Goal: Obtain resource: Download file/media

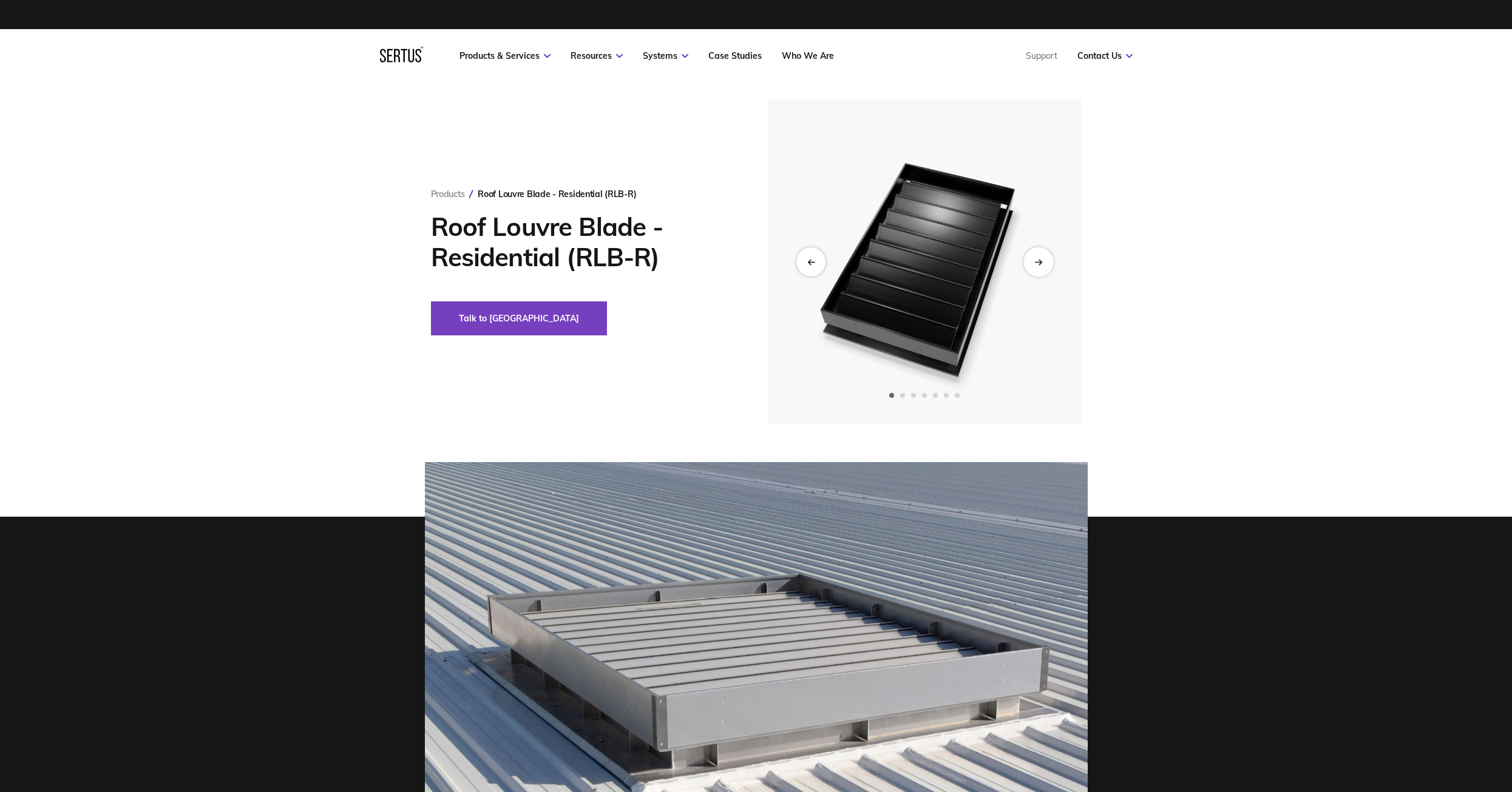
click at [1049, 266] on div "Next slide" at bounding box center [1038, 262] width 30 height 30
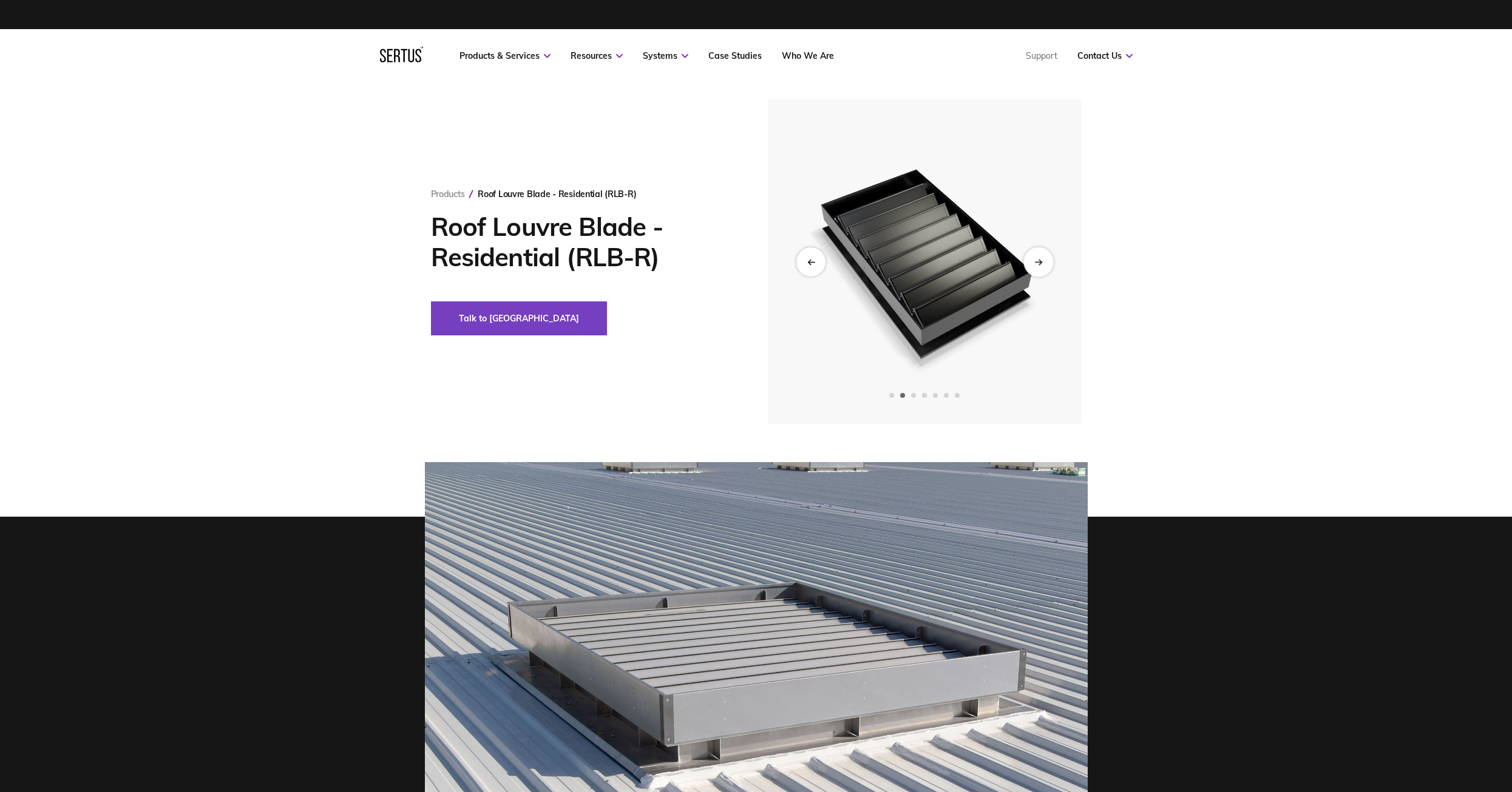
click at [1049, 266] on div "Next slide" at bounding box center [1038, 262] width 30 height 30
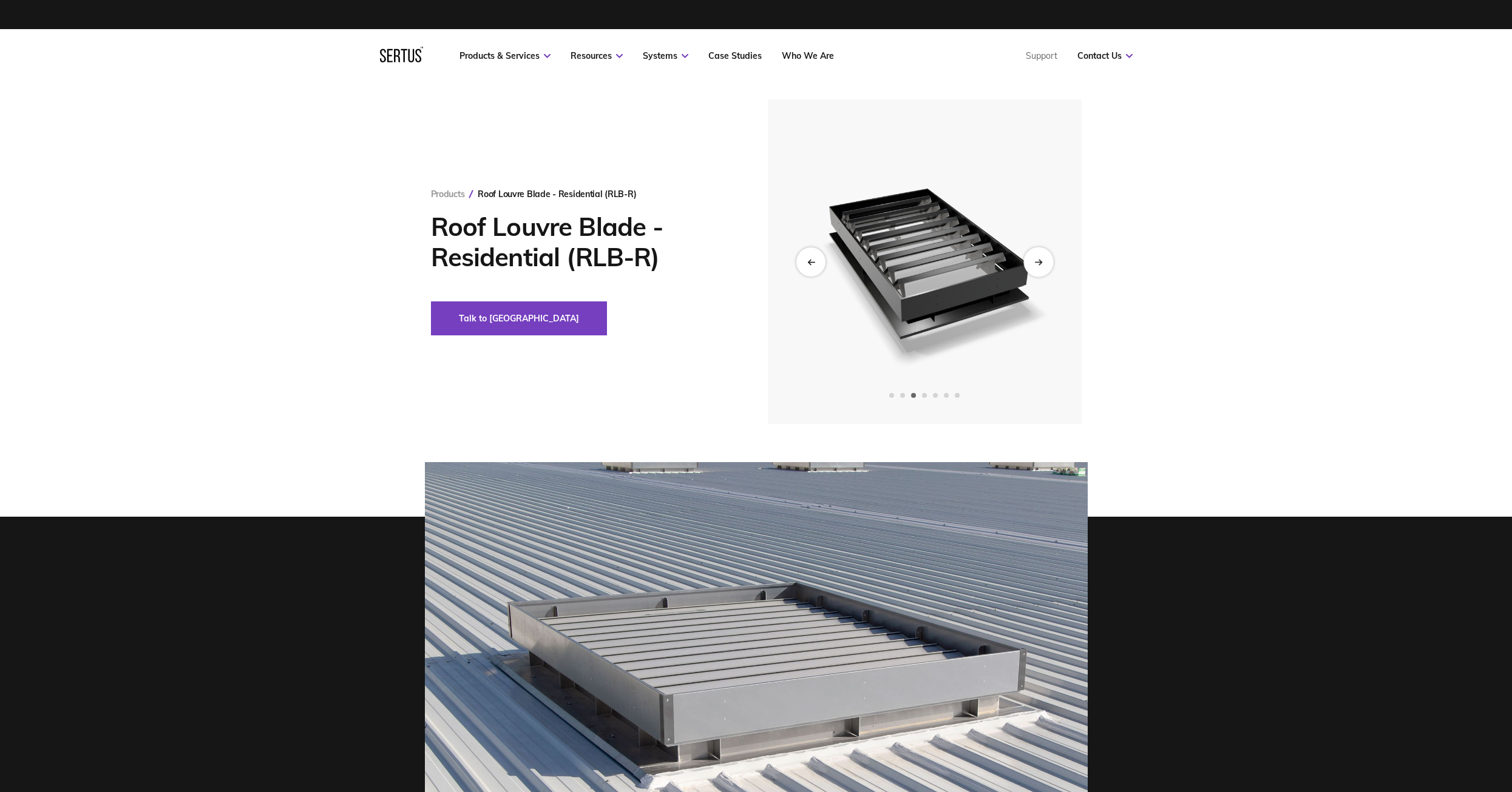
click at [1049, 266] on div "Next slide" at bounding box center [1038, 262] width 30 height 30
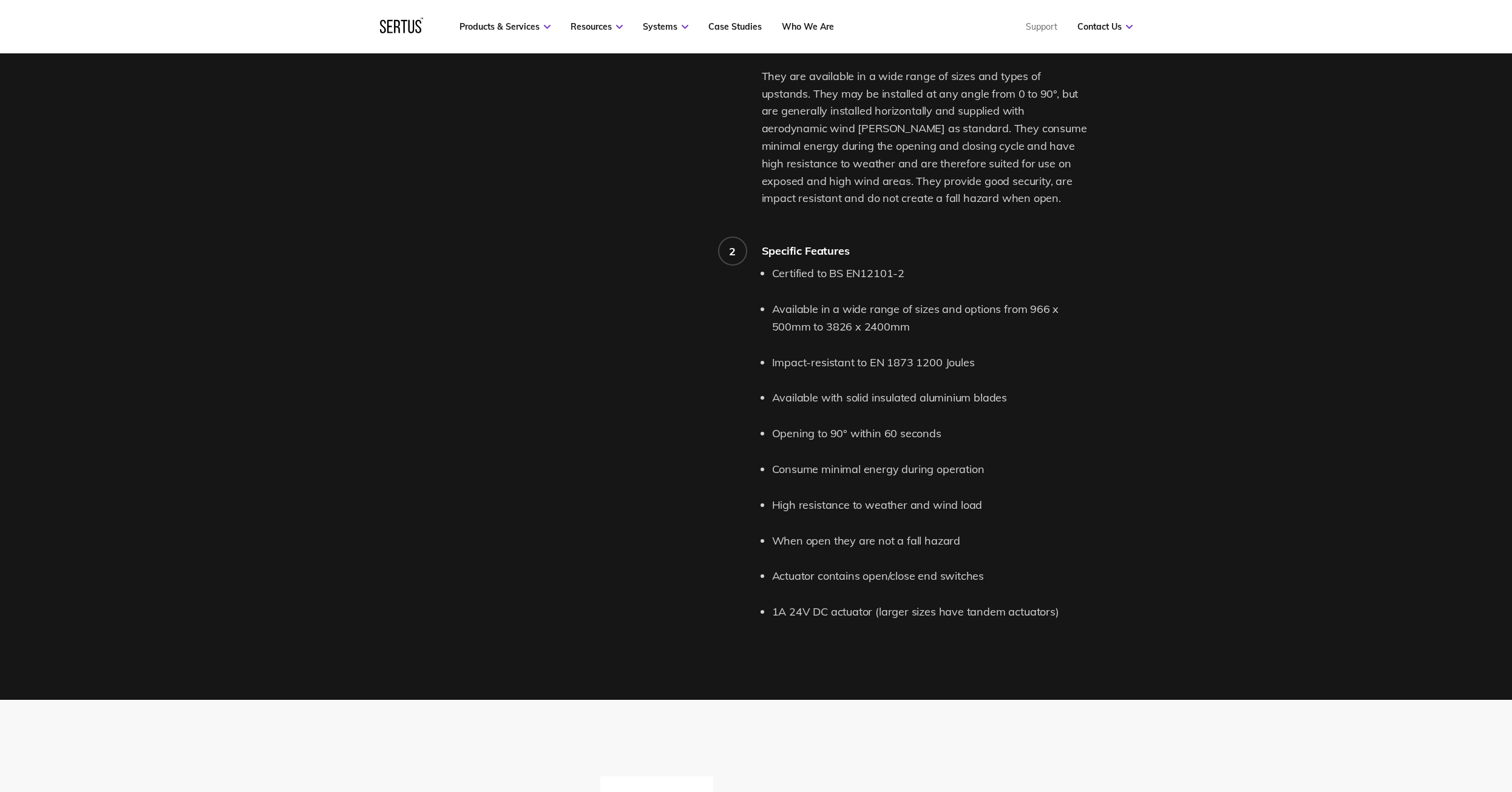
scroll to position [1273, 0]
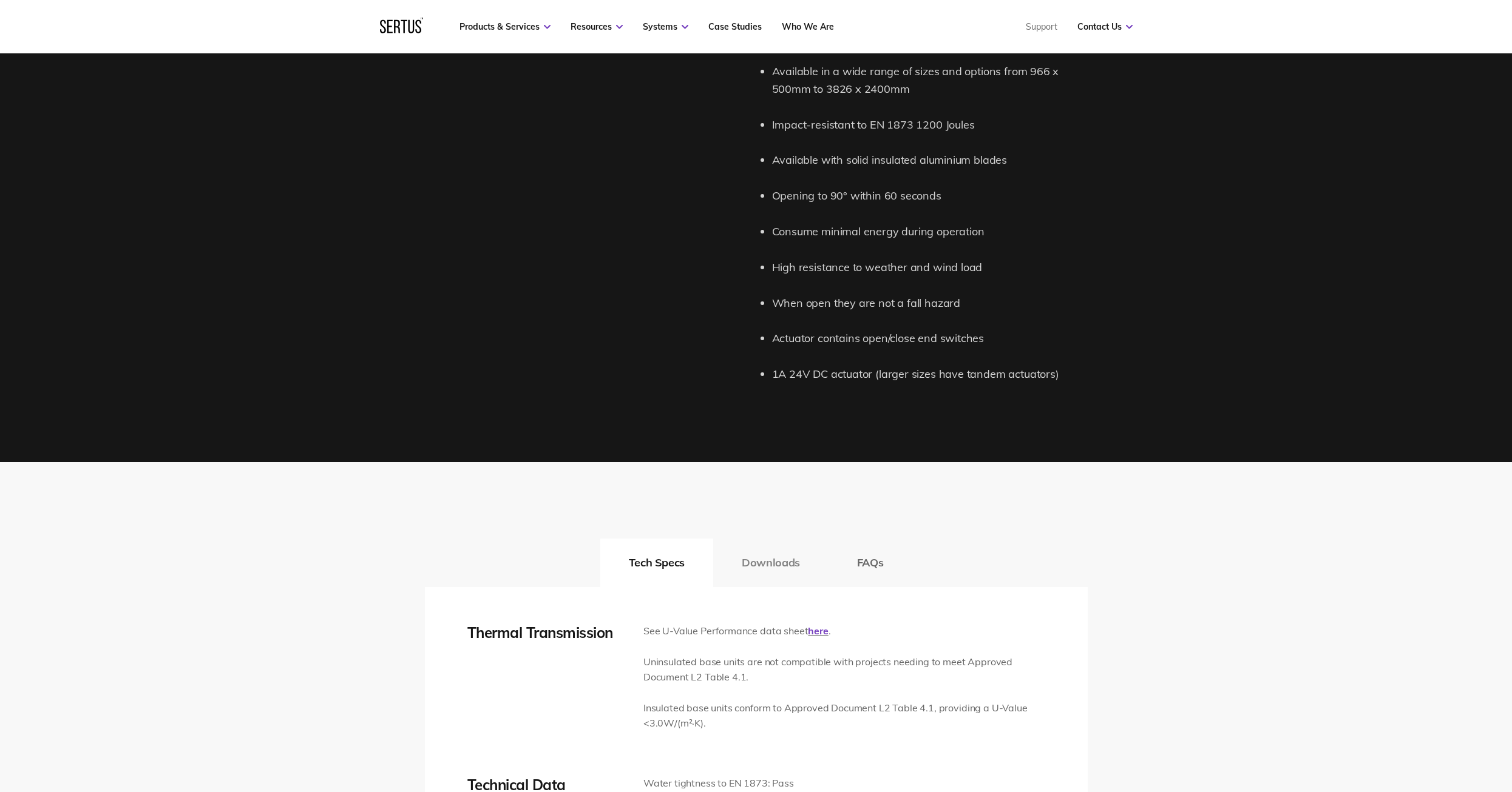
click at [758, 549] on button "Downloads" at bounding box center [771, 563] width 116 height 49
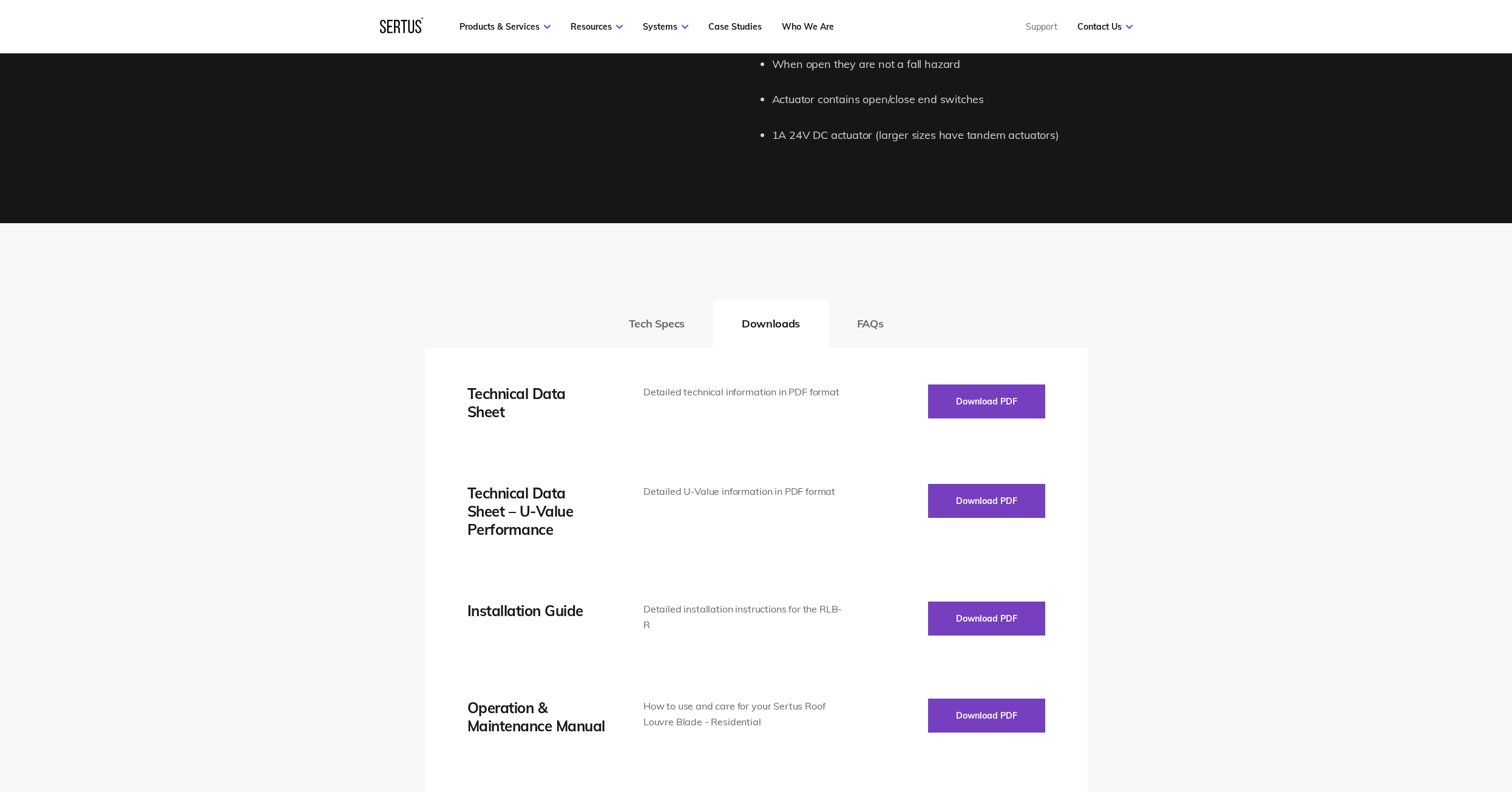
scroll to position [1577, 0]
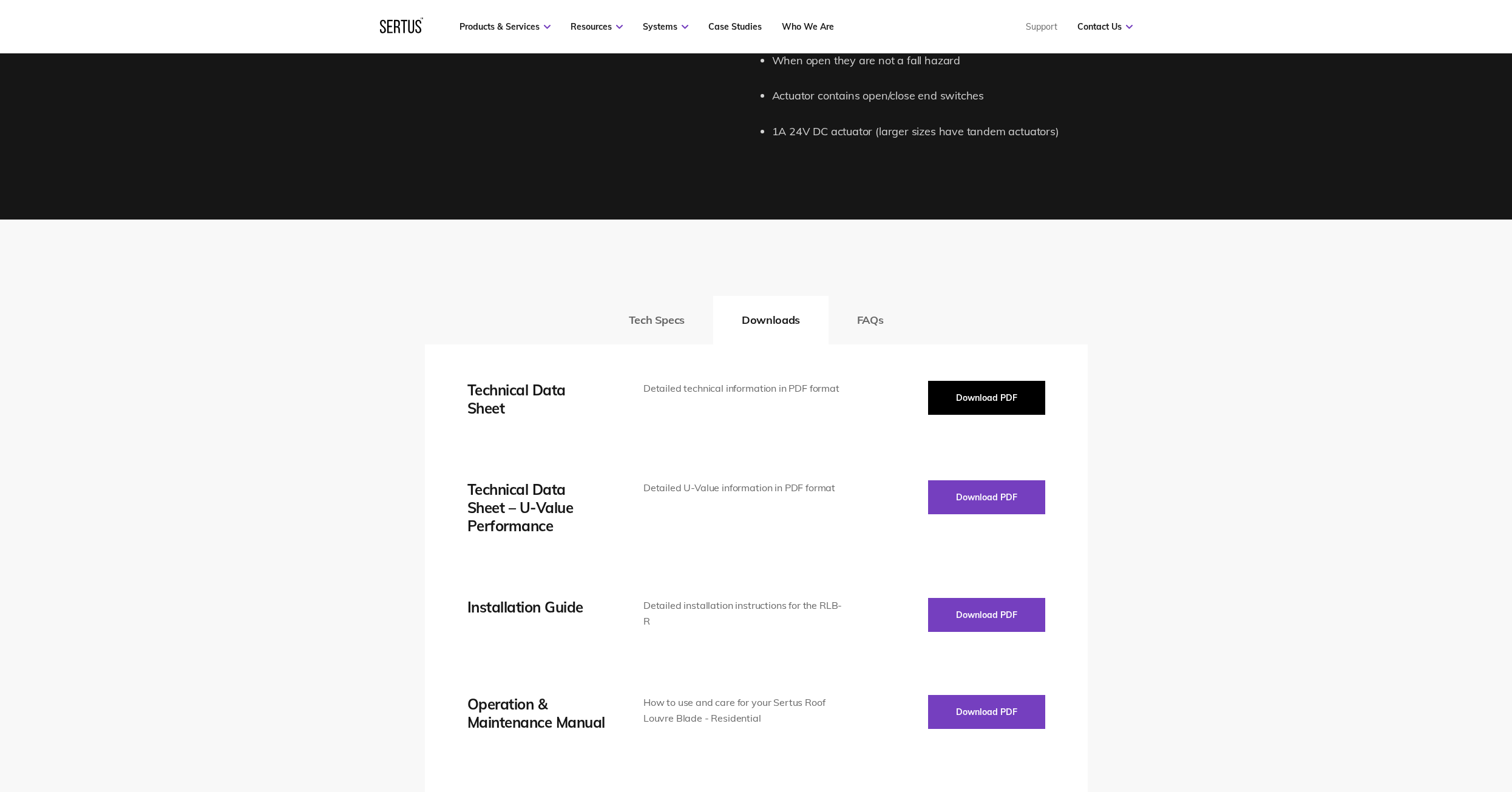
click at [979, 390] on button "Download PDF" at bounding box center [986, 398] width 117 height 34
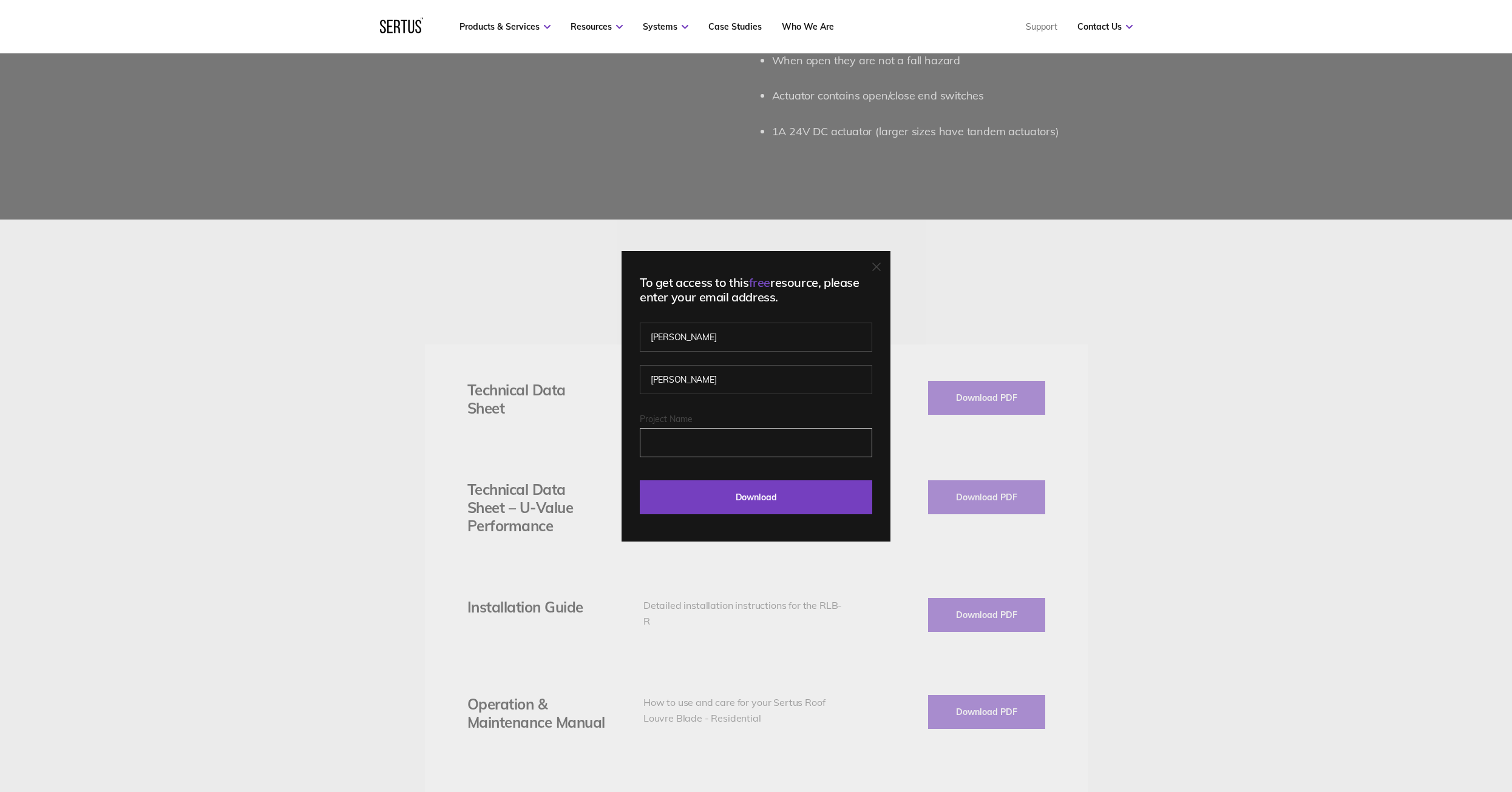
click at [742, 441] on input "Project Name" at bounding box center [756, 443] width 232 height 29
type input "iluxa165@bimpure.com"
click at [728, 501] on input "Download" at bounding box center [756, 497] width 232 height 34
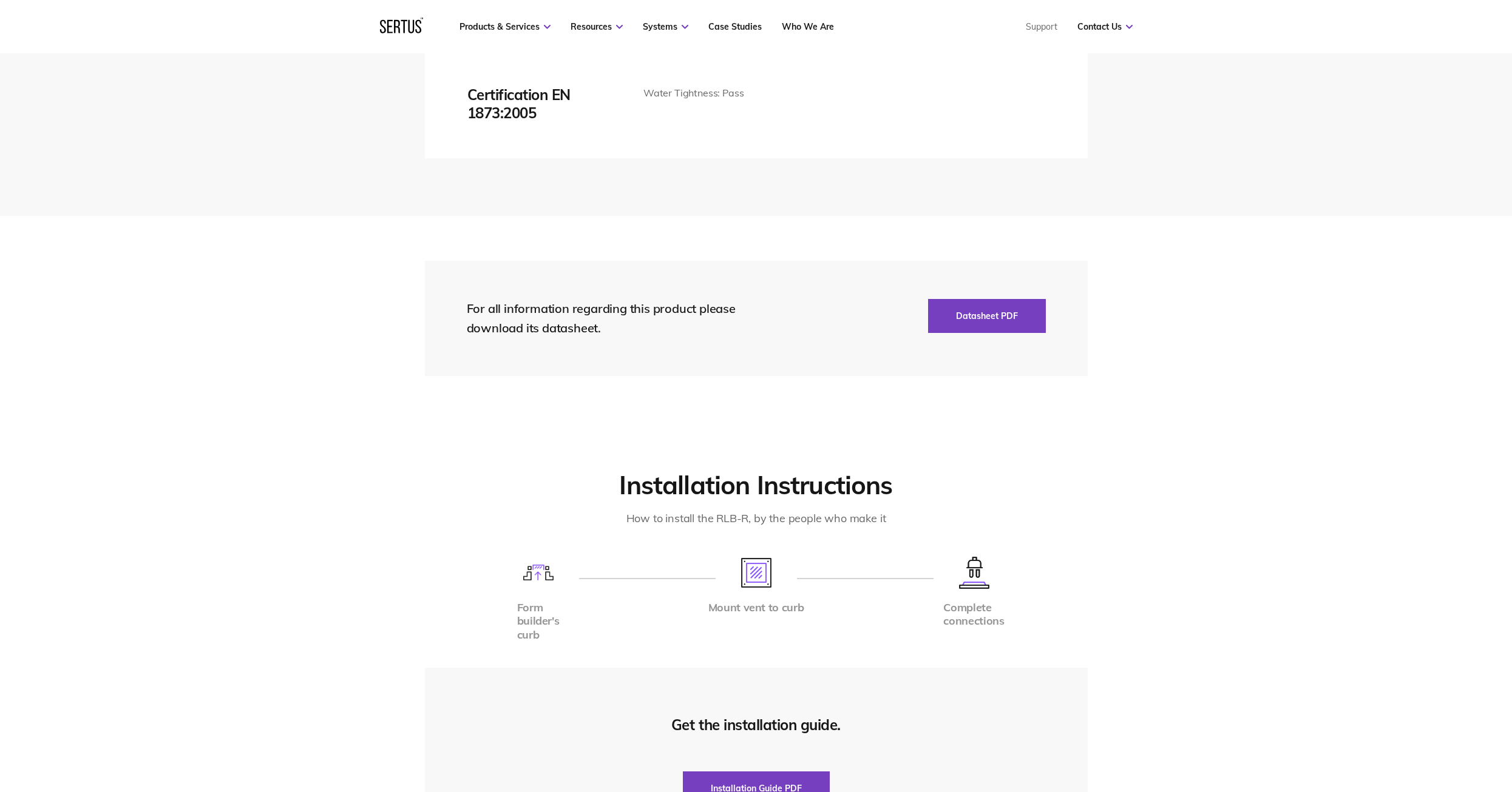
scroll to position [2911, 0]
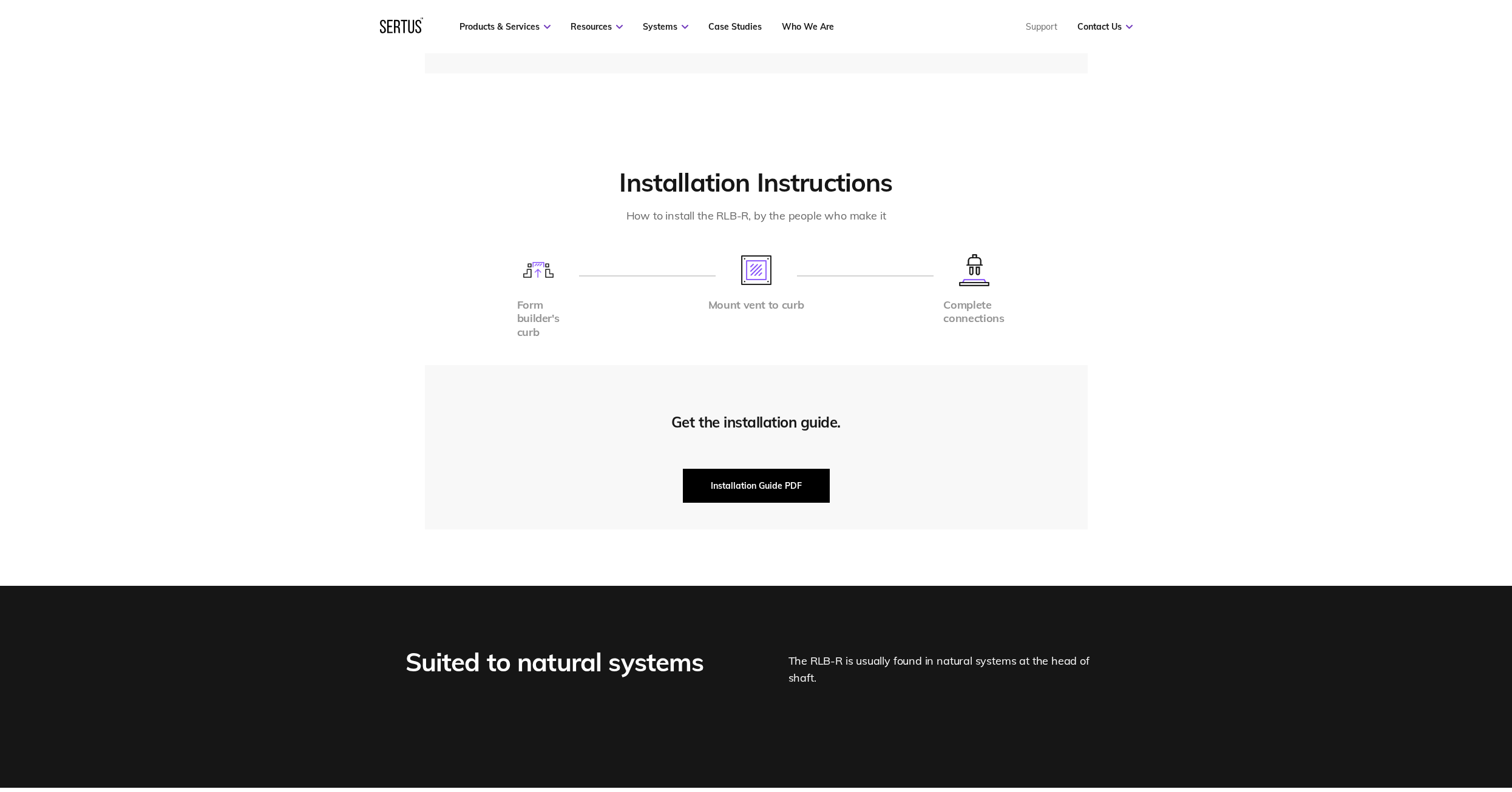
click at [742, 490] on button "Installation Guide PDF" at bounding box center [756, 486] width 147 height 34
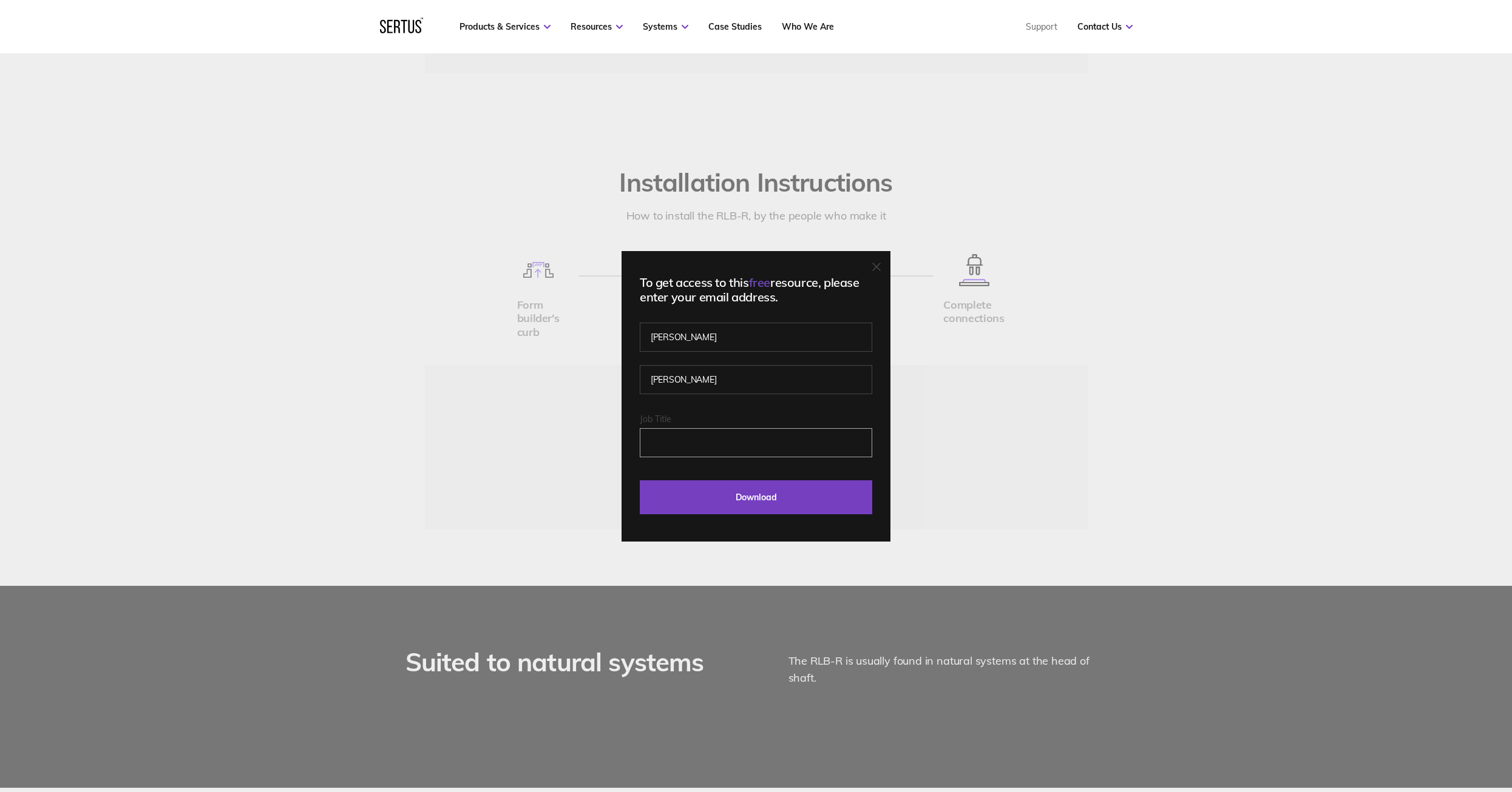
click at [728, 429] on input "Job Title" at bounding box center [756, 443] width 232 height 29
type input "Manager"
click at [640, 480] on input "Download" at bounding box center [756, 497] width 232 height 34
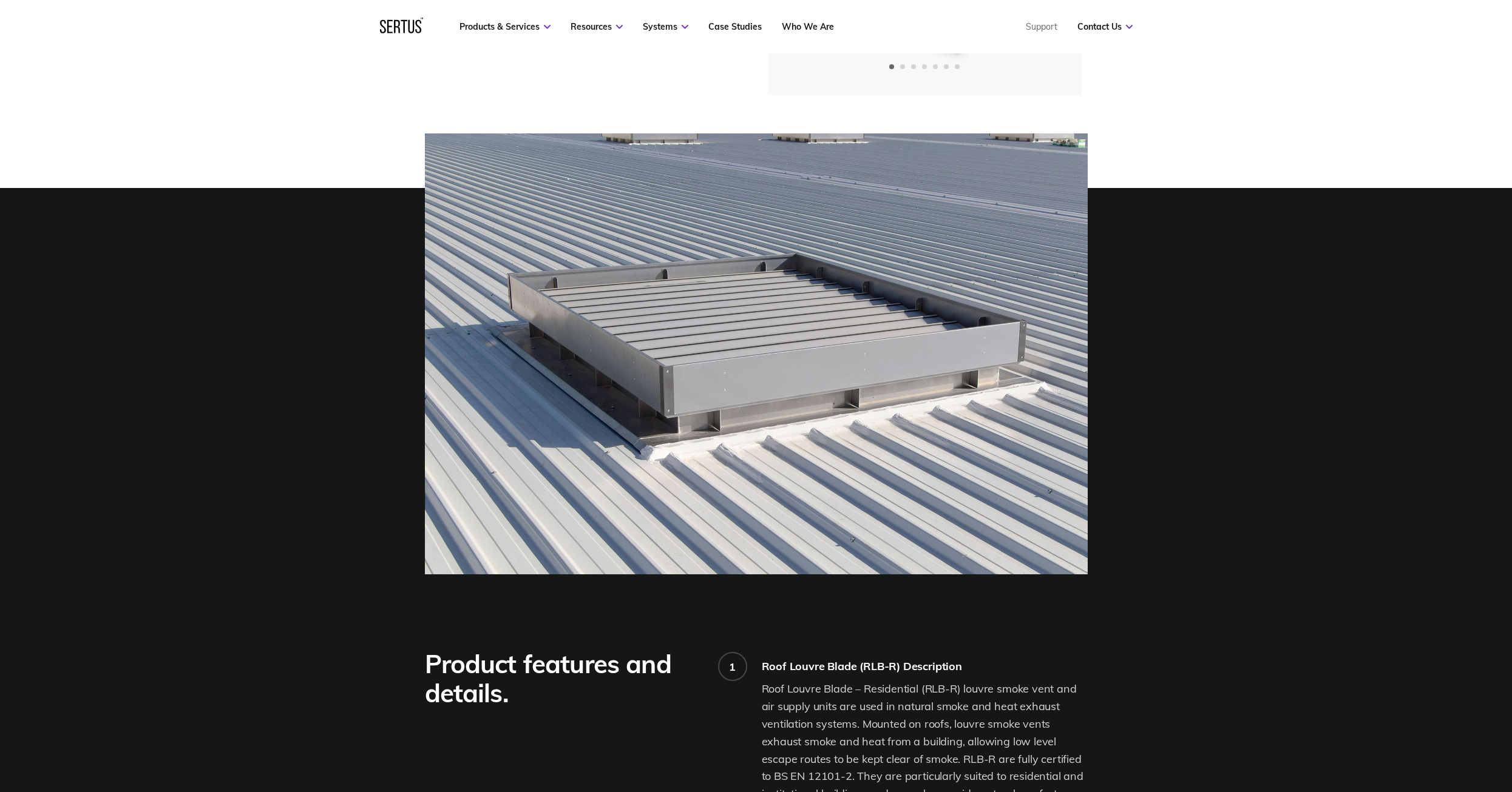
scroll to position [0, 0]
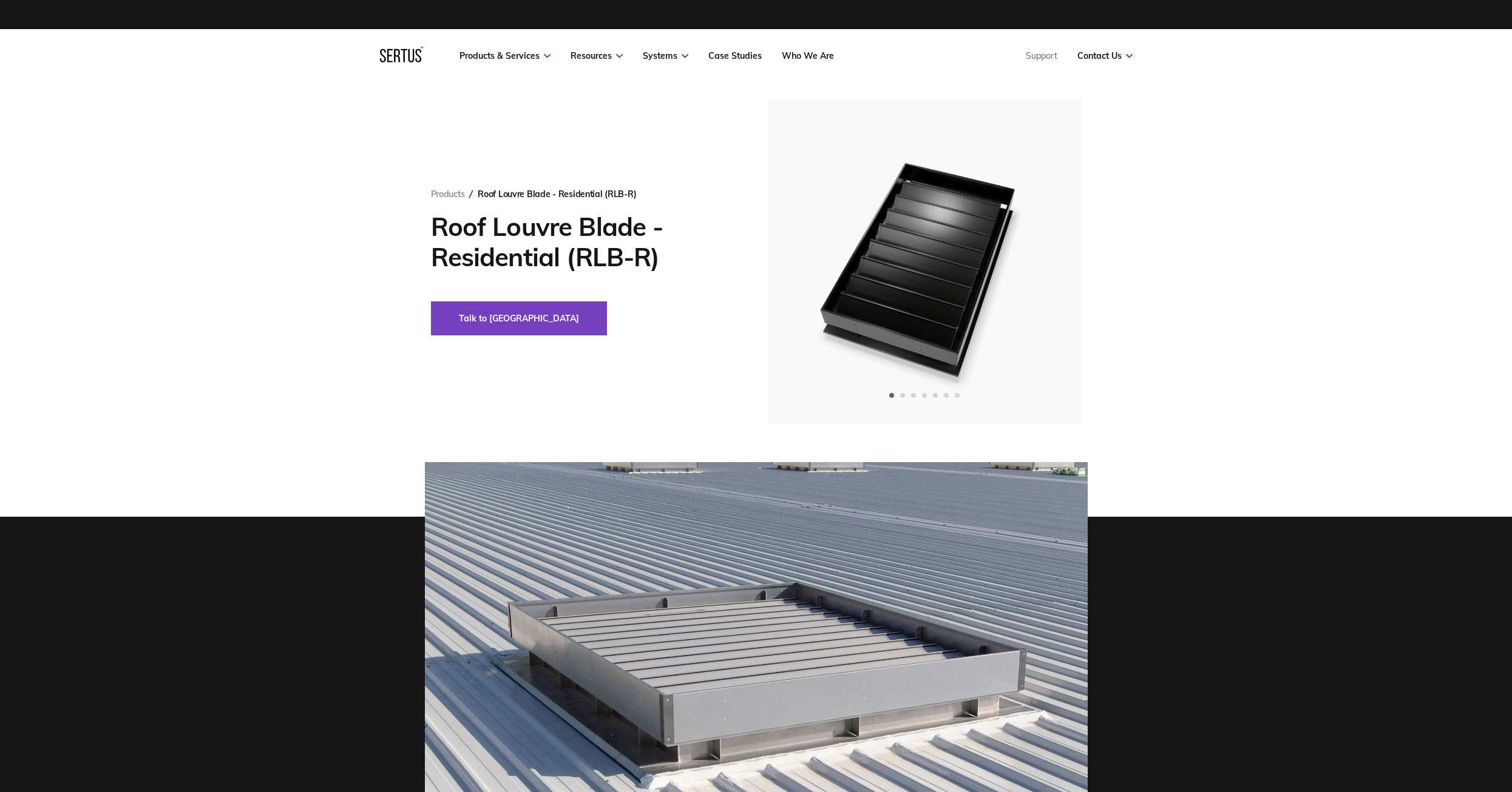
drag, startPoint x: 1140, startPoint y: 544, endPoint x: 1015, endPoint y: 332, distance: 246.1
drag, startPoint x: 435, startPoint y: 220, endPoint x: 568, endPoint y: 234, distance: 133.7
click at [568, 234] on h1 "Roof Louvre Blade - Residential (RLB-R)" at bounding box center [581, 242] width 300 height 60
copy h1 "Roof Louvre"
click at [575, 250] on h1 "Roof Louvre Blade - Residential (RLB-R)" at bounding box center [581, 242] width 300 height 60
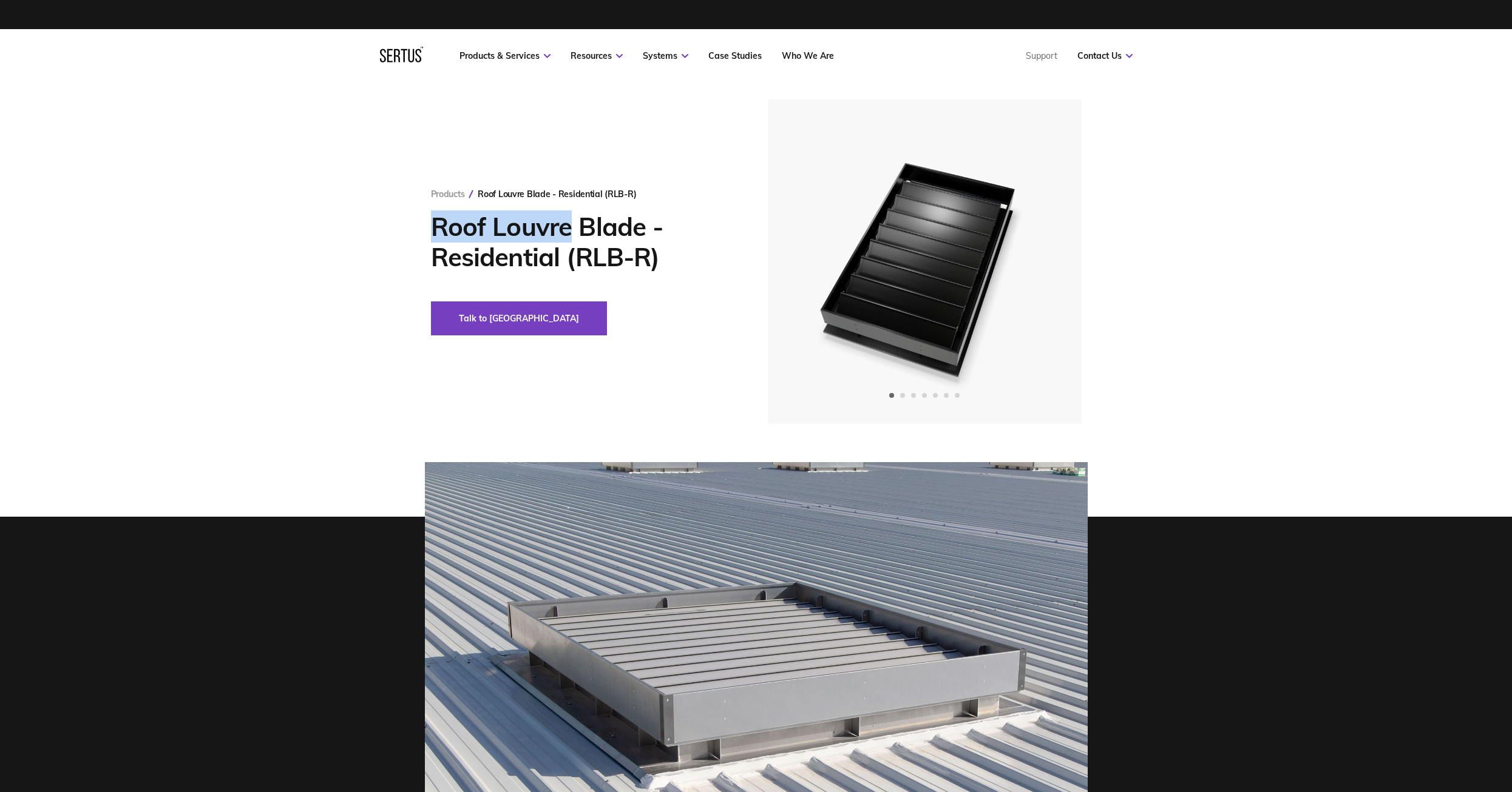
drag, startPoint x: 573, startPoint y: 228, endPoint x: 391, endPoint y: 220, distance: 182.2
click at [391, 220] on div "Products Roof Louvre Blade - Residential (RLB-R) Roof Louvre Blade - Residentia…" at bounding box center [756, 262] width 1512 height 325
copy h1 "Roof Louvre"
